Goal: Transaction & Acquisition: Purchase product/service

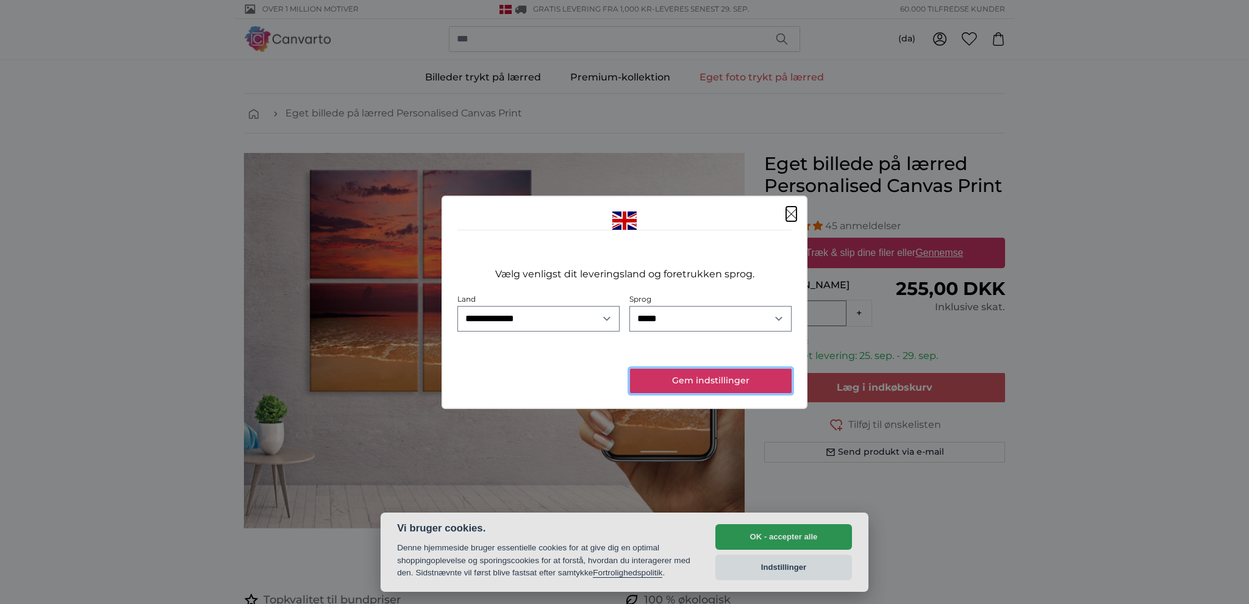
click at [674, 382] on button "Gem indstillinger" at bounding box center [711, 381] width 162 height 24
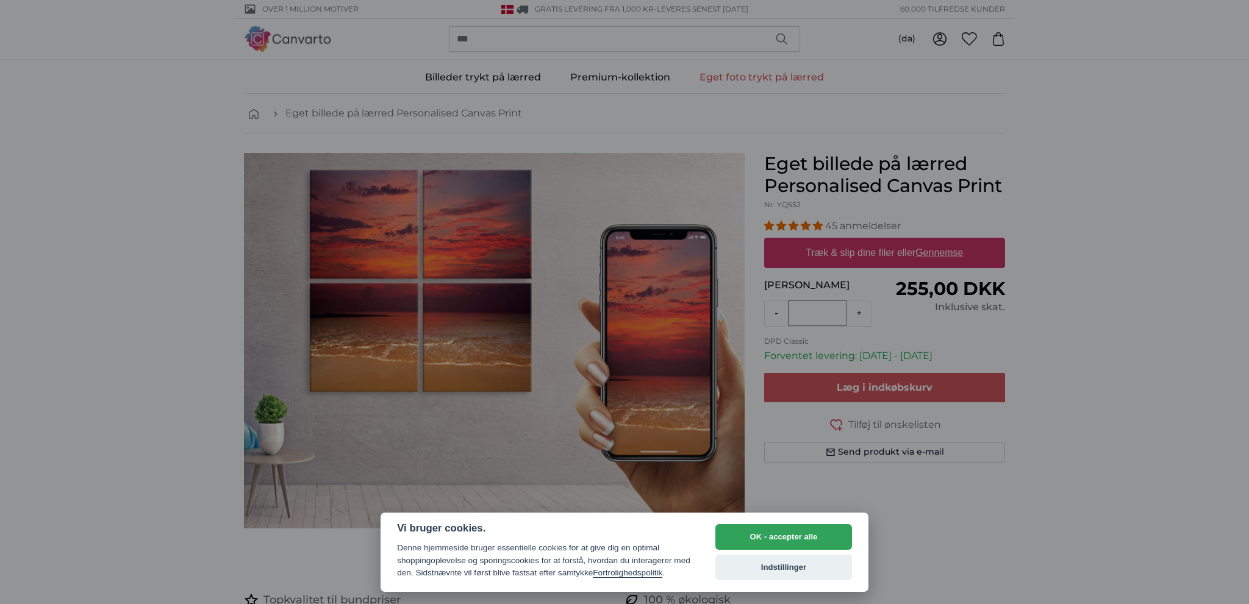
click at [338, 311] on div at bounding box center [624, 302] width 1249 height 604
click at [781, 536] on button "OK - accepter alle" at bounding box center [783, 537] width 137 height 26
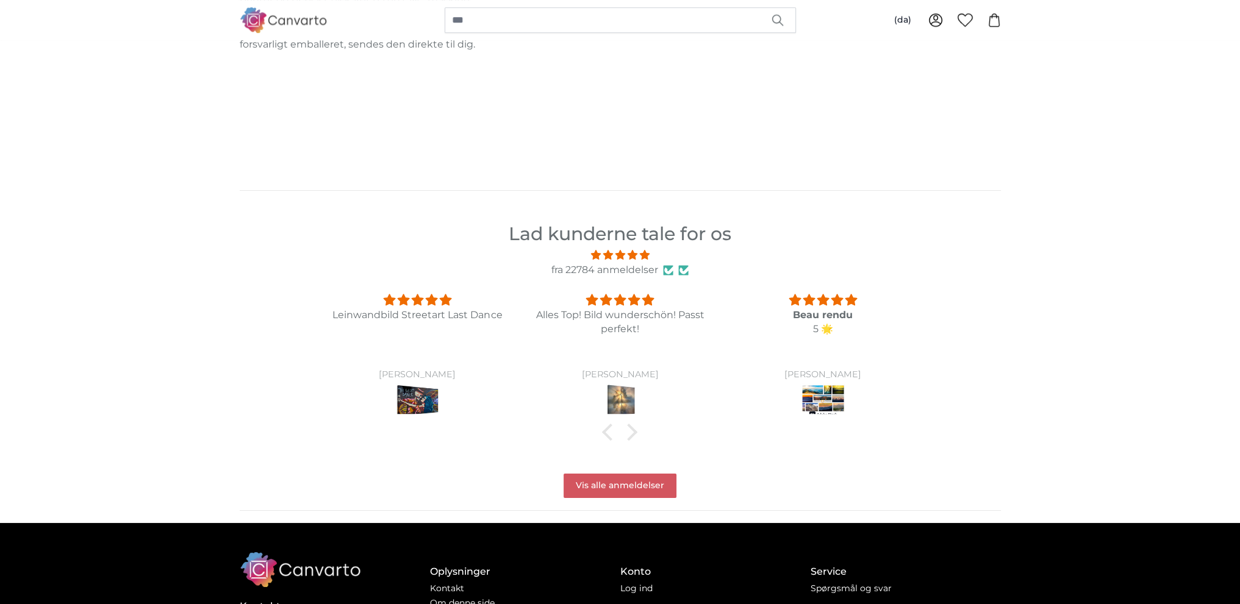
scroll to position [1098, 0]
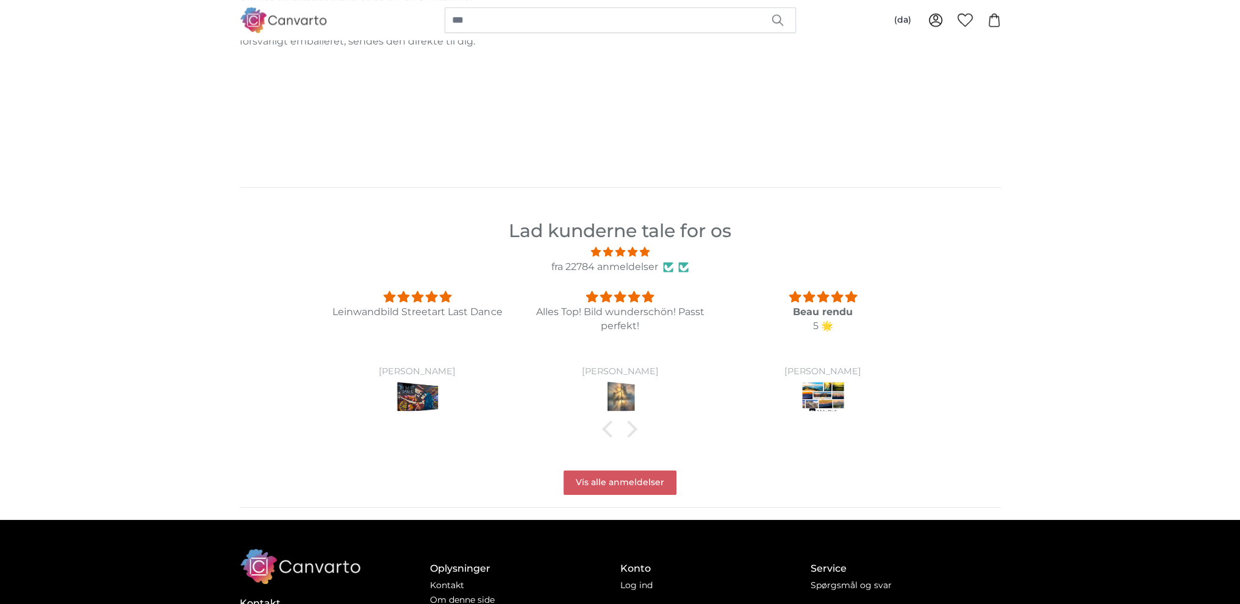
click at [623, 399] on img at bounding box center [621, 398] width 46 height 34
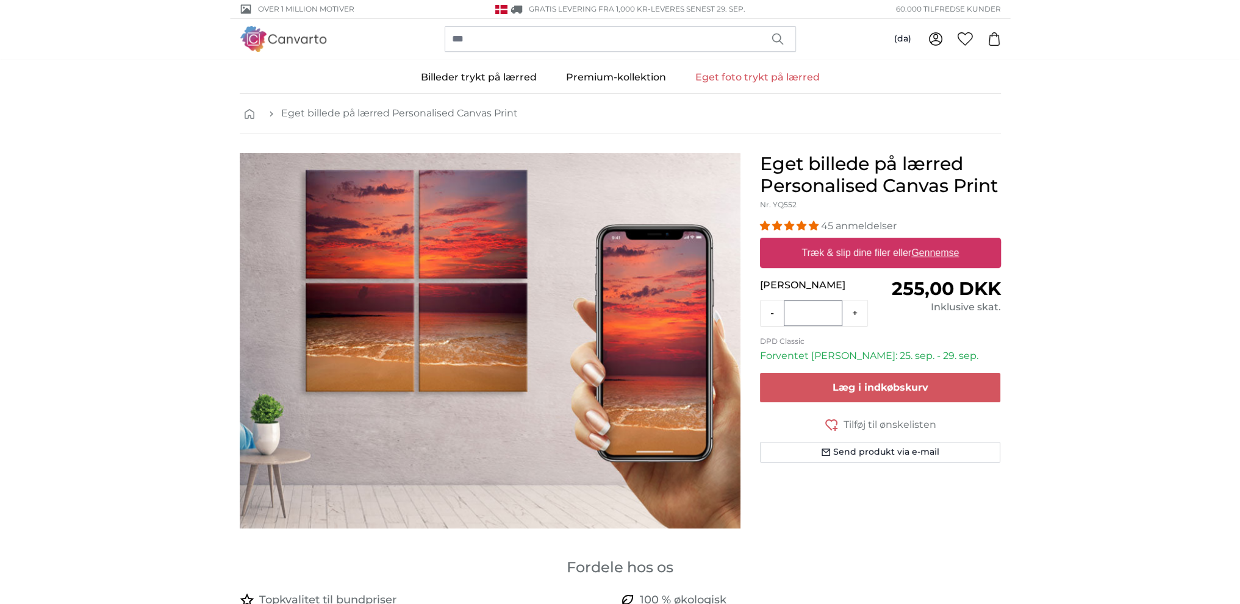
click at [923, 250] on u "Gennemse" at bounding box center [935, 253] width 48 height 10
click at [923, 241] on input "Træk & slip dine filer eller Gennemse" at bounding box center [880, 240] width 241 height 4
